Goal: Check status

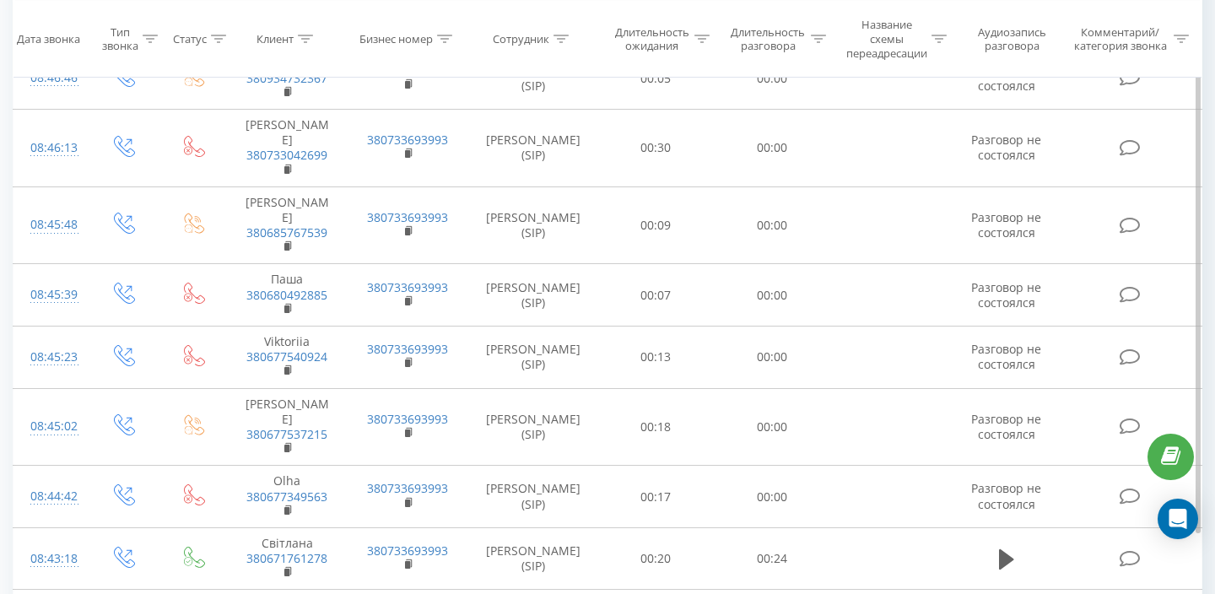
scroll to position [5717, 0]
